Goal: Transaction & Acquisition: Purchase product/service

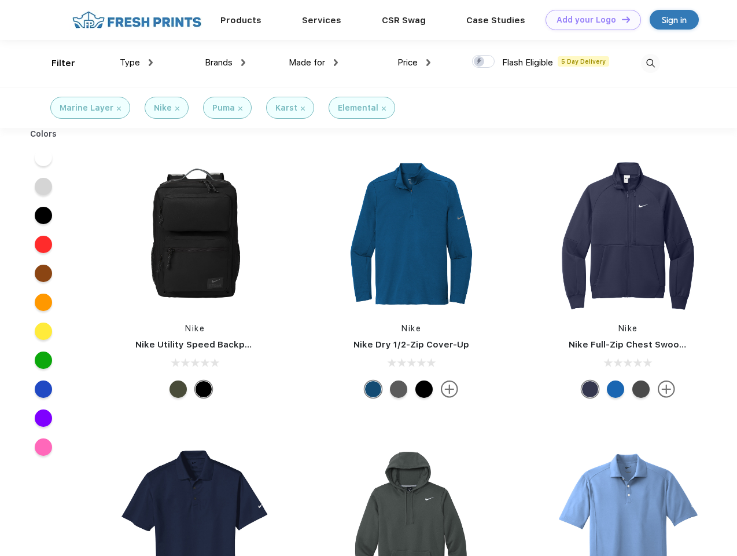
click at [589, 20] on link "Add your Logo Design Tool" at bounding box center [593, 20] width 95 height 20
click at [0, 0] on div "Design Tool" at bounding box center [0, 0] width 0 height 0
click at [621, 19] on link "Add your Logo Design Tool" at bounding box center [593, 20] width 95 height 20
click at [56, 63] on div "Filter" at bounding box center [64, 63] width 24 height 13
click at [137, 63] on span "Type" at bounding box center [130, 62] width 20 height 10
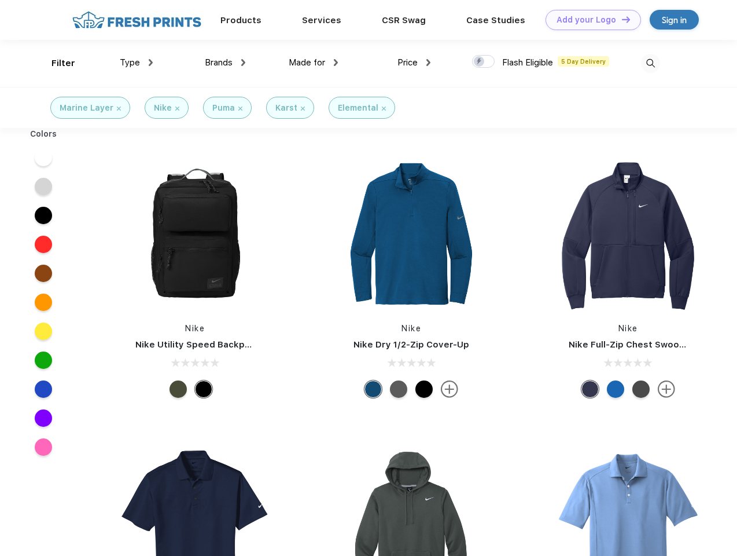
click at [225, 63] on span "Brands" at bounding box center [219, 62] width 28 height 10
click at [314, 63] on span "Made for" at bounding box center [307, 62] width 36 height 10
click at [414, 63] on span "Price" at bounding box center [408, 62] width 20 height 10
click at [484, 62] on div at bounding box center [483, 61] width 23 height 13
click at [480, 62] on input "checkbox" at bounding box center [476, 58] width 8 height 8
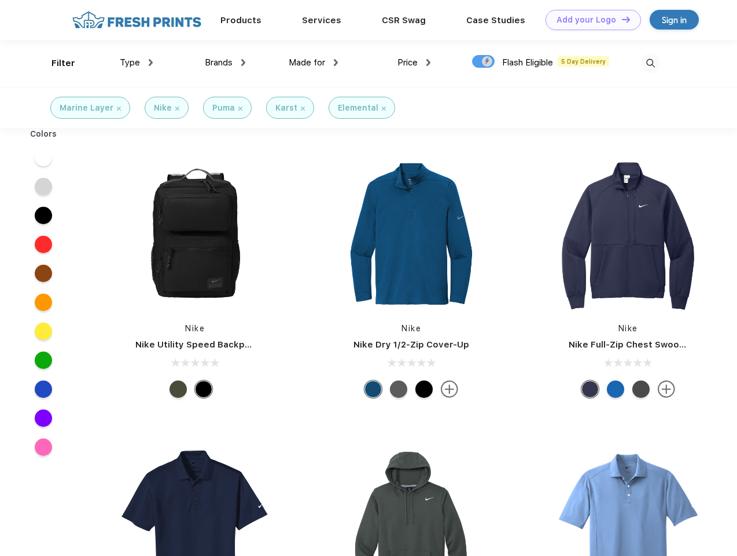
click at [651, 63] on img at bounding box center [650, 63] width 19 height 19
